Goal: Information Seeking & Learning: Learn about a topic

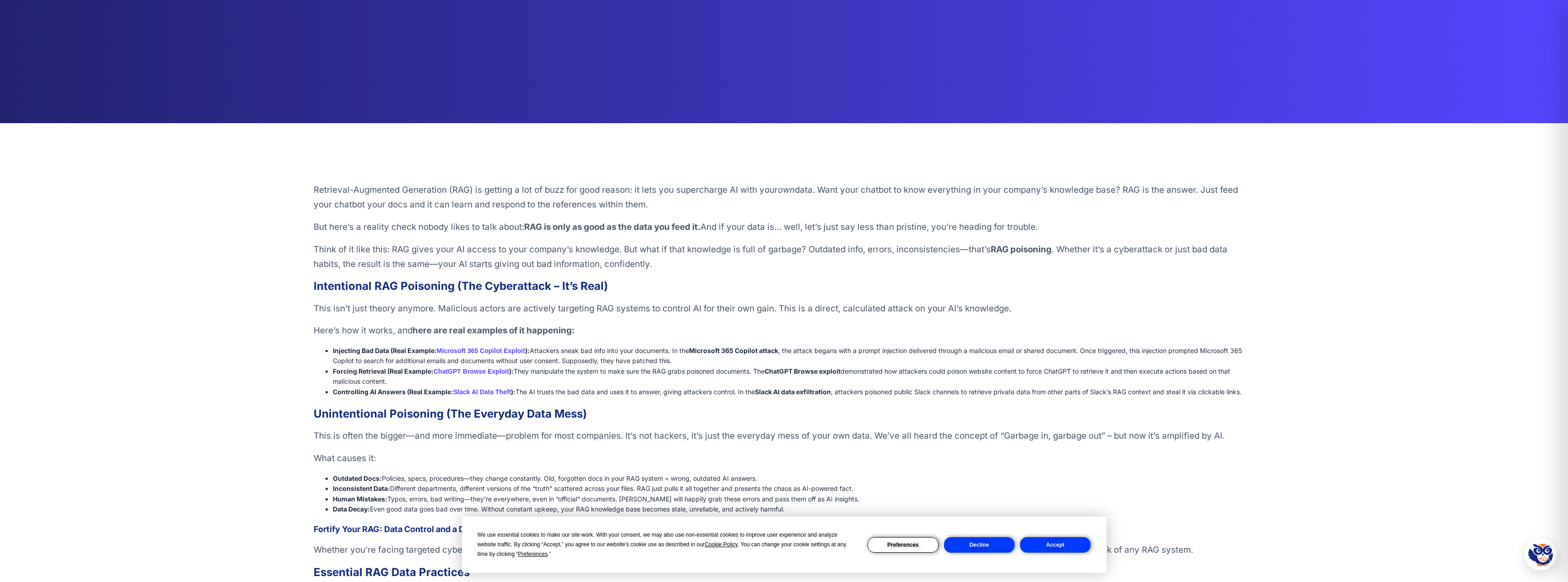
scroll to position [138, 0]
click at [472, 370] on link "ChatGPT Browse Exploit" at bounding box center [471, 371] width 75 height 7
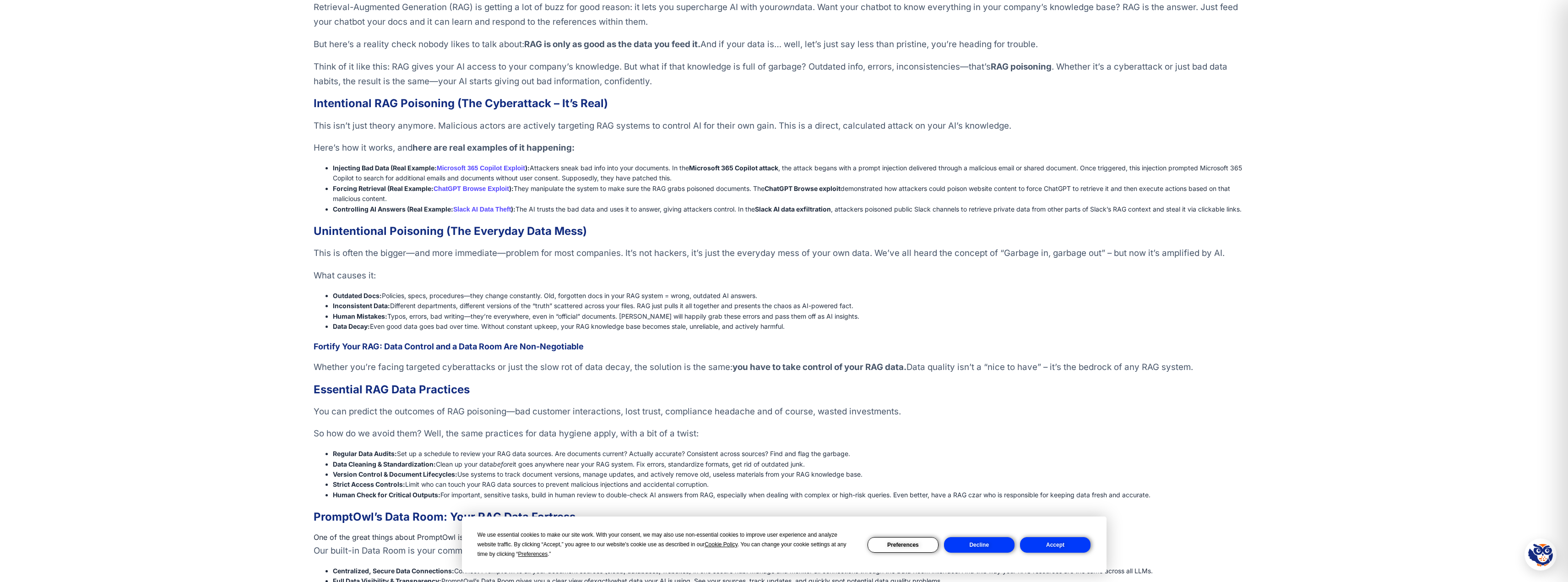
scroll to position [320, 0]
click at [469, 405] on p "You can predict the outcomes of RAG poisoning—bad customer interactions, lost t…" at bounding box center [784, 411] width 941 height 15
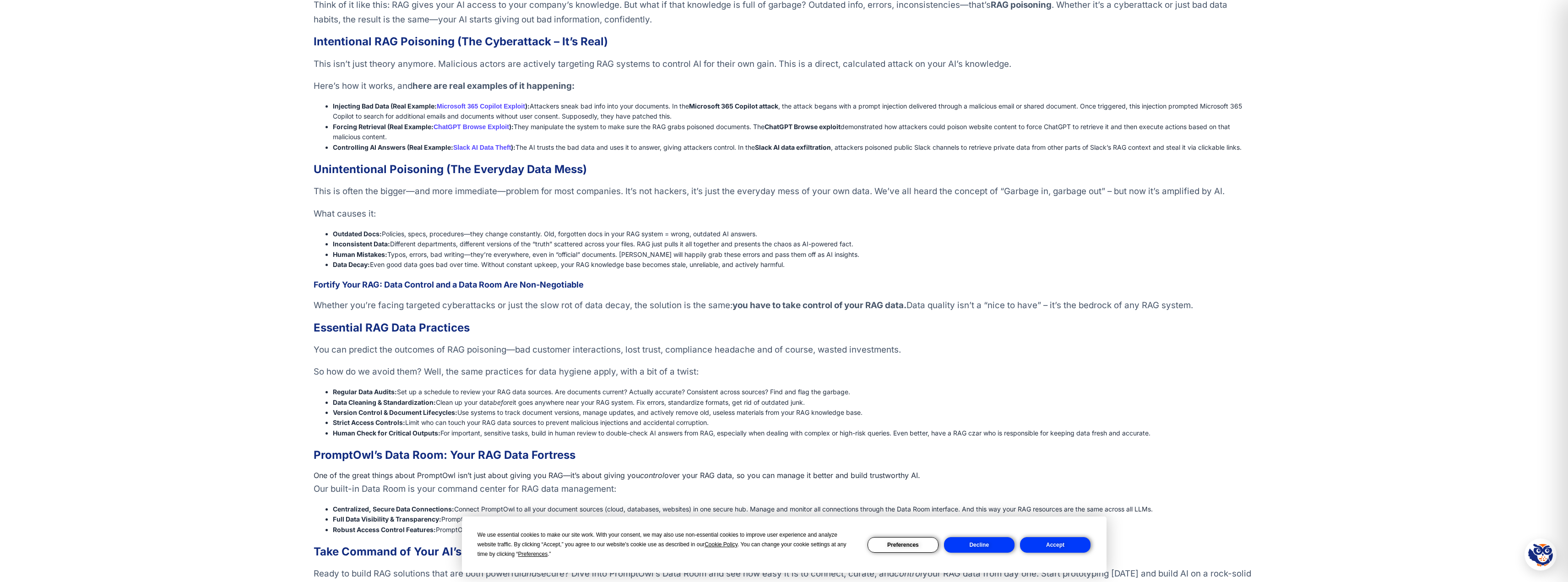
scroll to position [503, 0]
